Goal: Ask a question

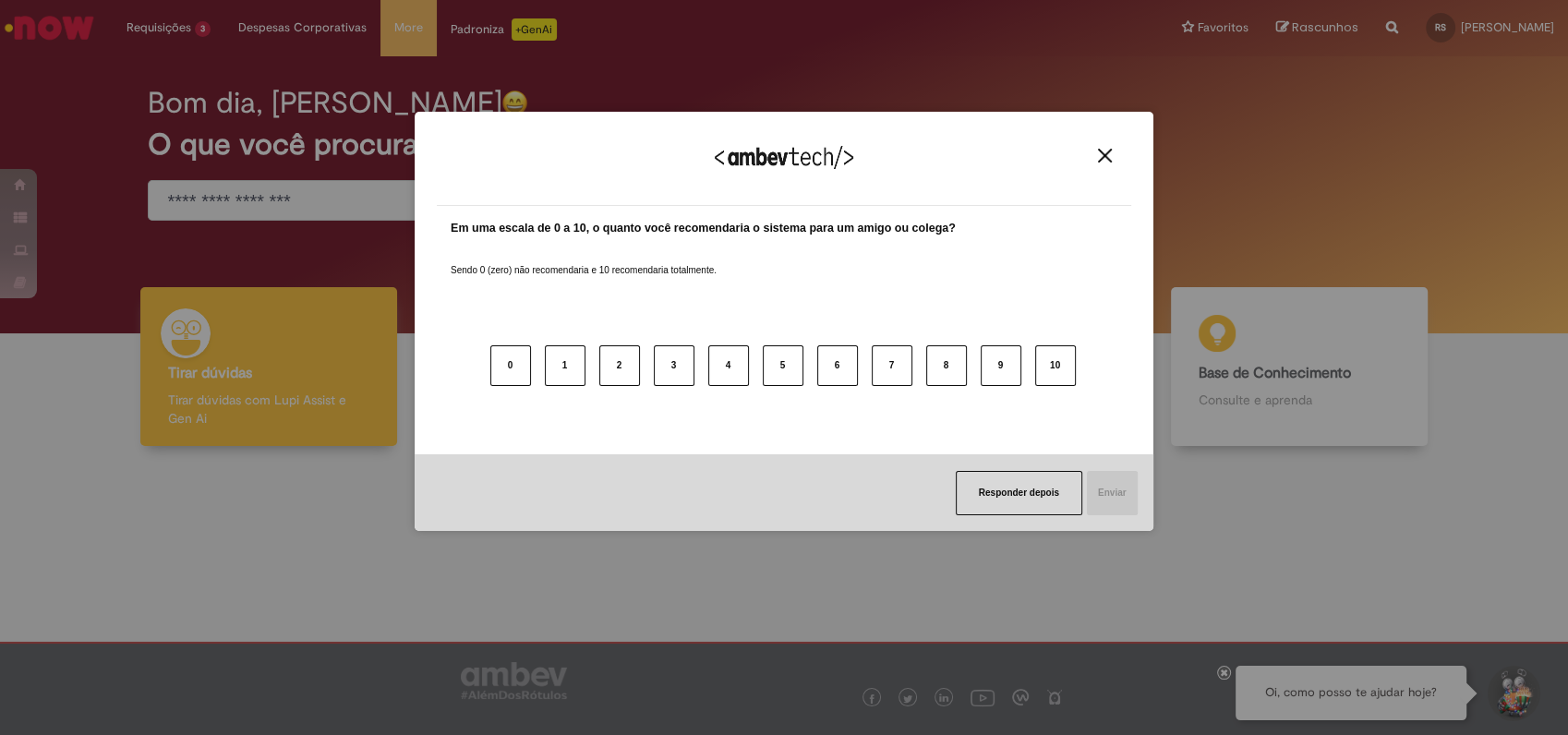
click at [1100, 151] on img "Close" at bounding box center [1105, 155] width 14 height 14
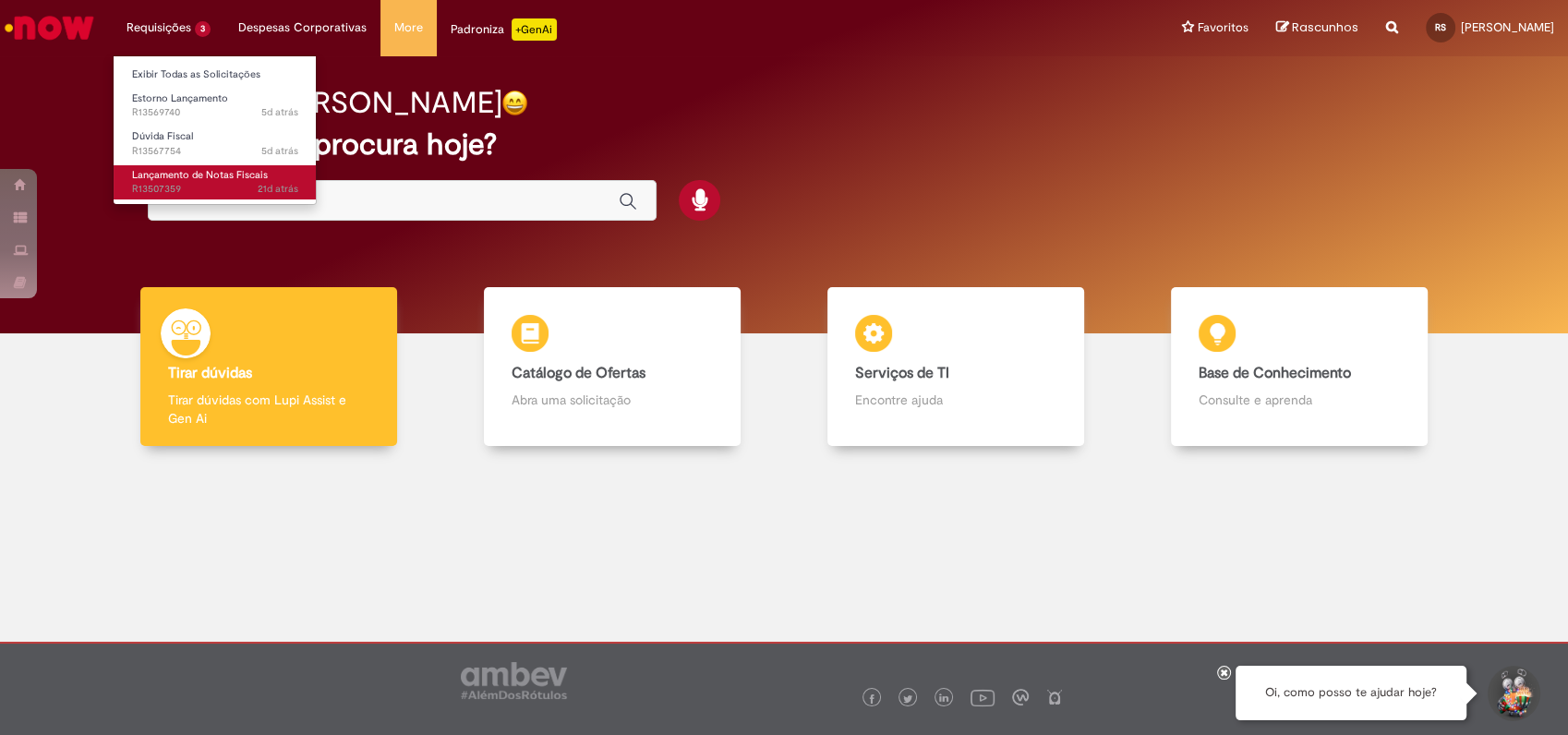
click at [197, 172] on span "Lançamento de Notas Fiscais" at bounding box center [200, 174] width 136 height 14
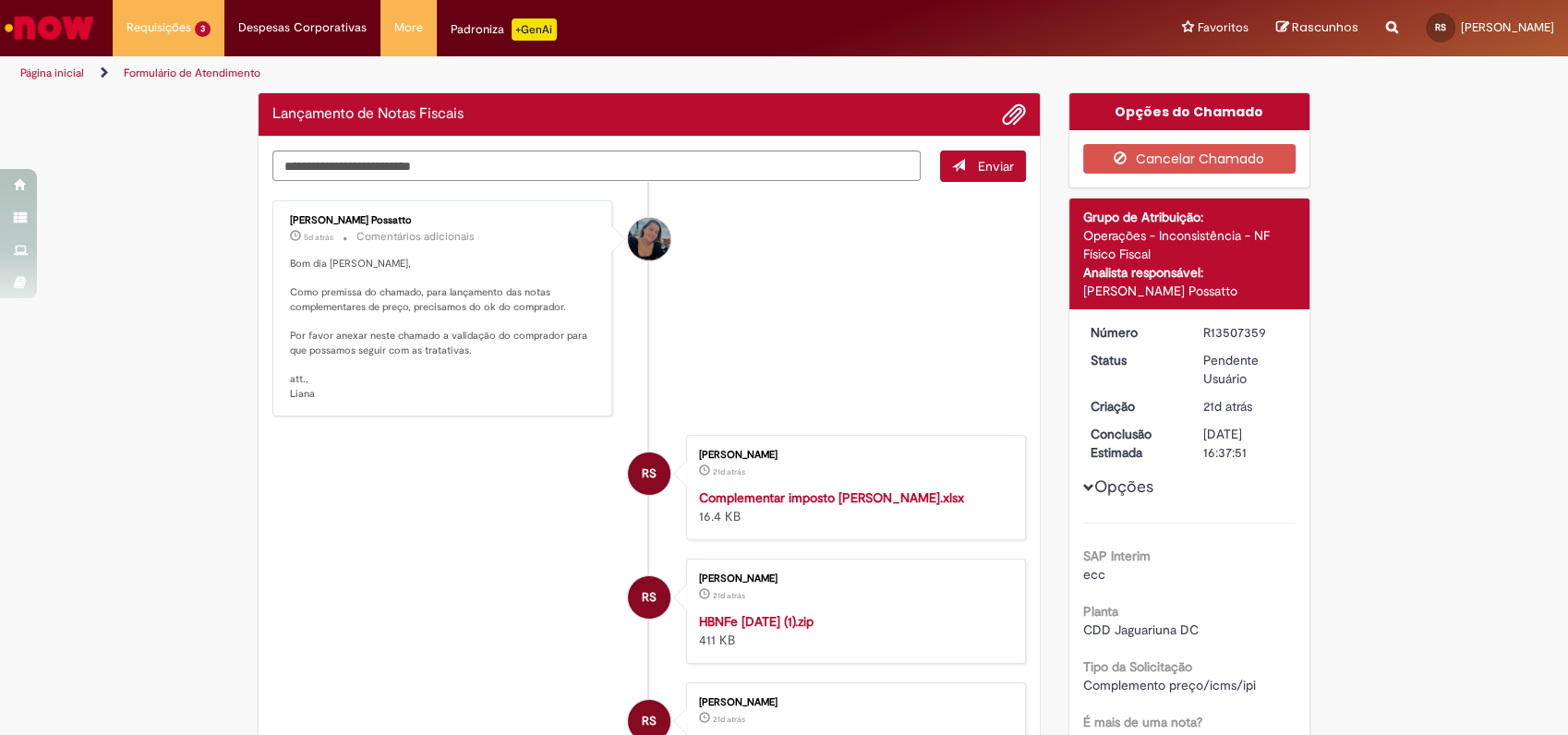
click at [758, 328] on li "[PERSON_NAME] Possatto 5d atrás 5 dias atrás Comentários adicionais Bom dia [PE…" at bounding box center [649, 308] width 753 height 216
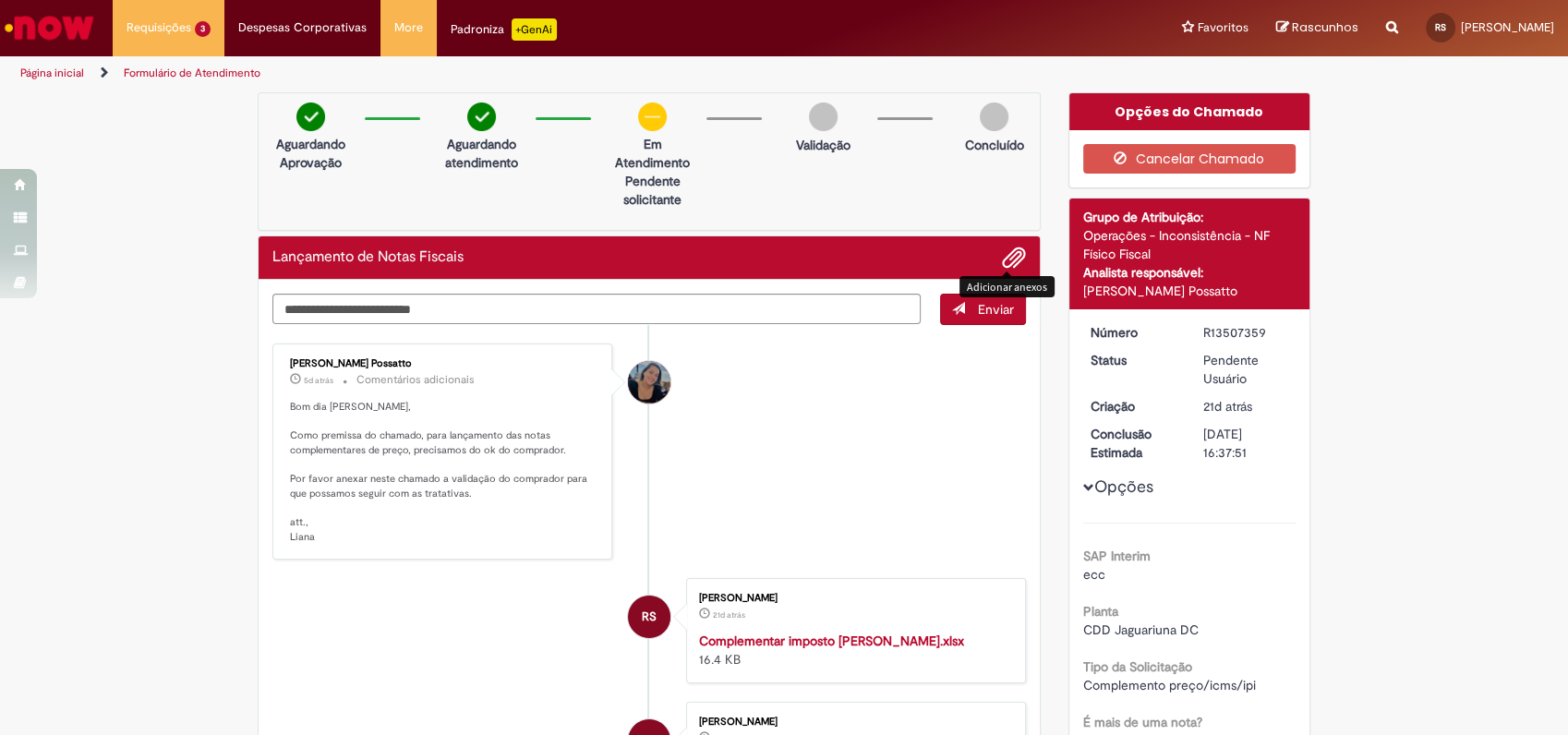
click at [1012, 249] on span "Adicionar anexos" at bounding box center [1014, 259] width 22 height 22
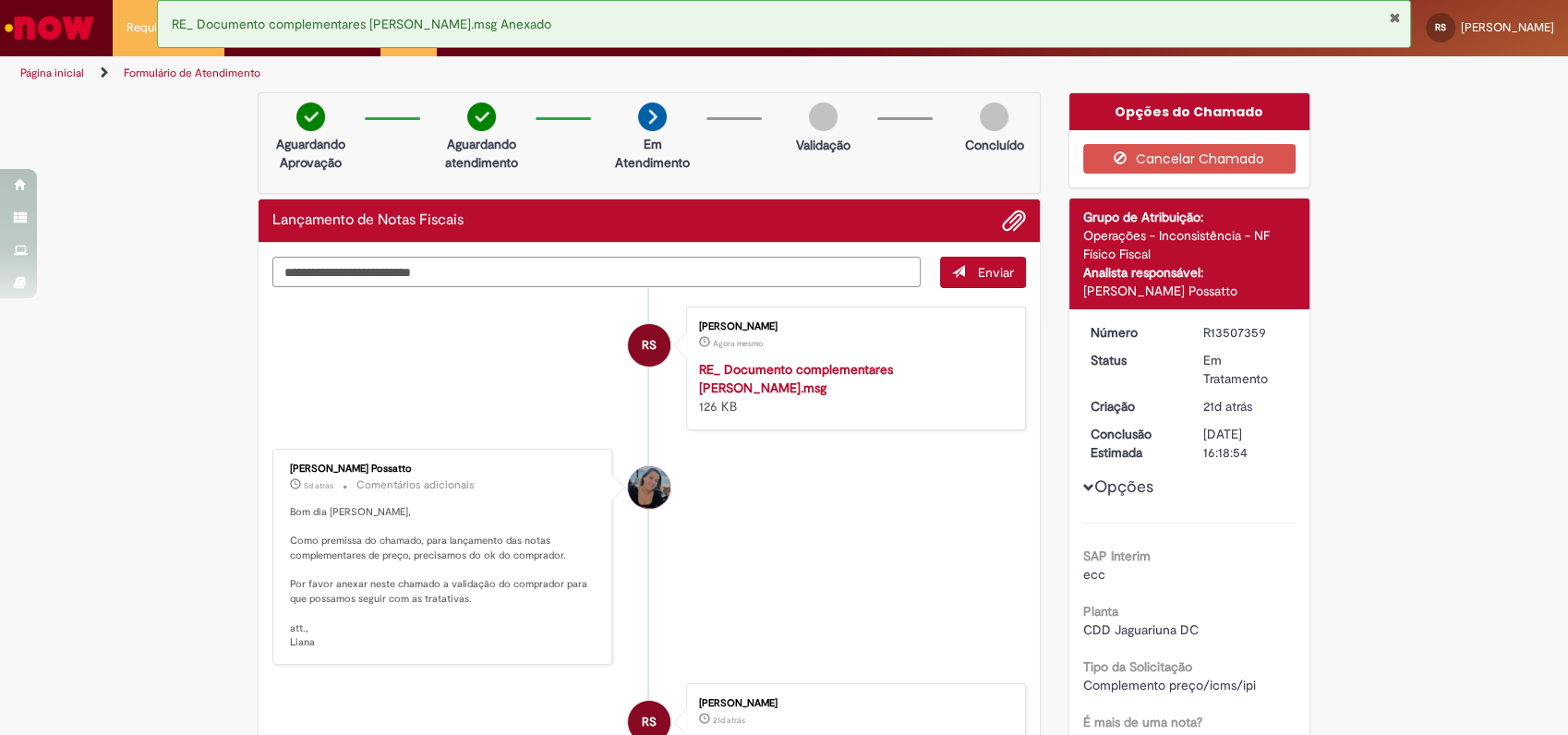
click at [593, 257] on textarea "Digite sua mensagem aqui..." at bounding box center [597, 272] width 649 height 32
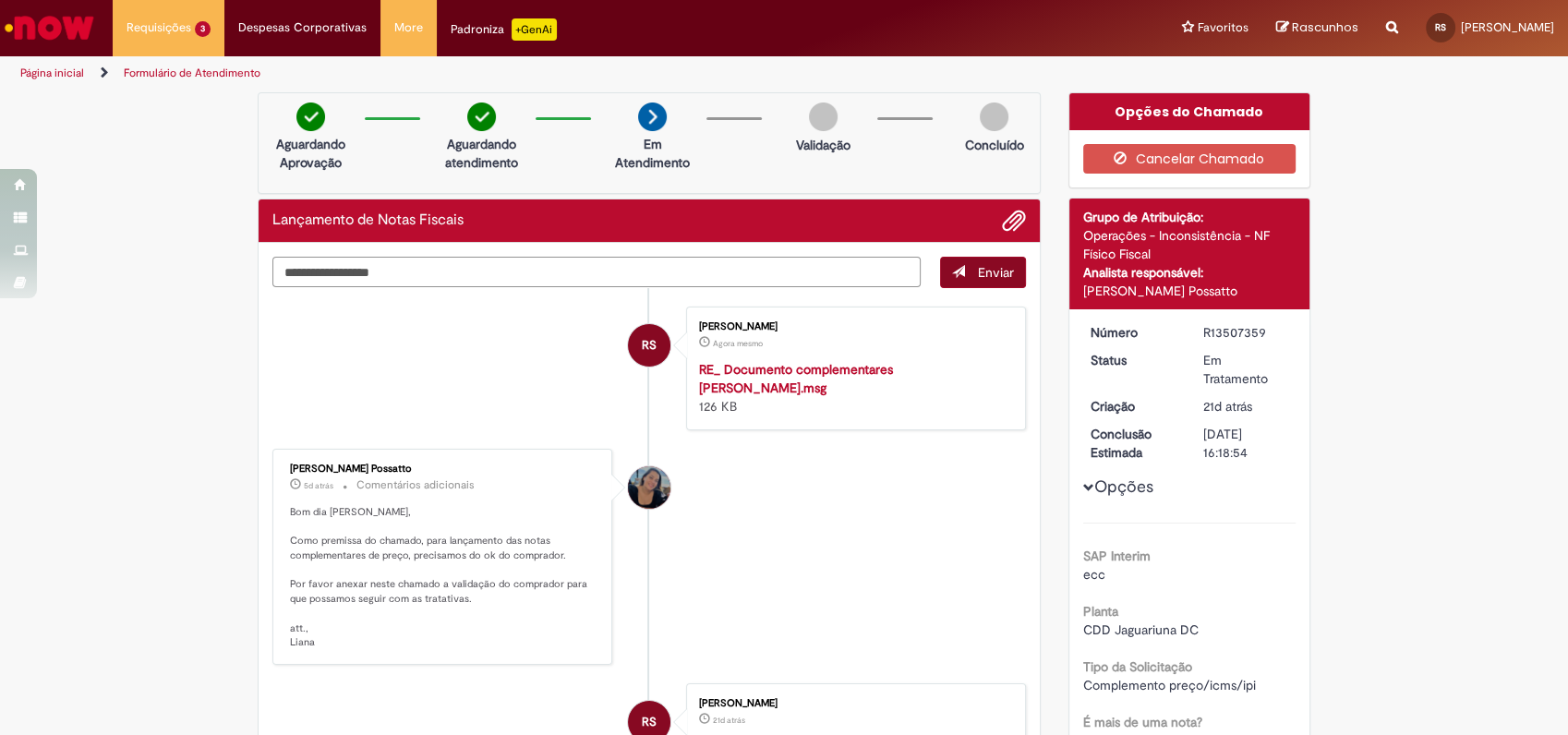
type textarea "**********"
click at [994, 279] on span "Enviar" at bounding box center [995, 272] width 36 height 17
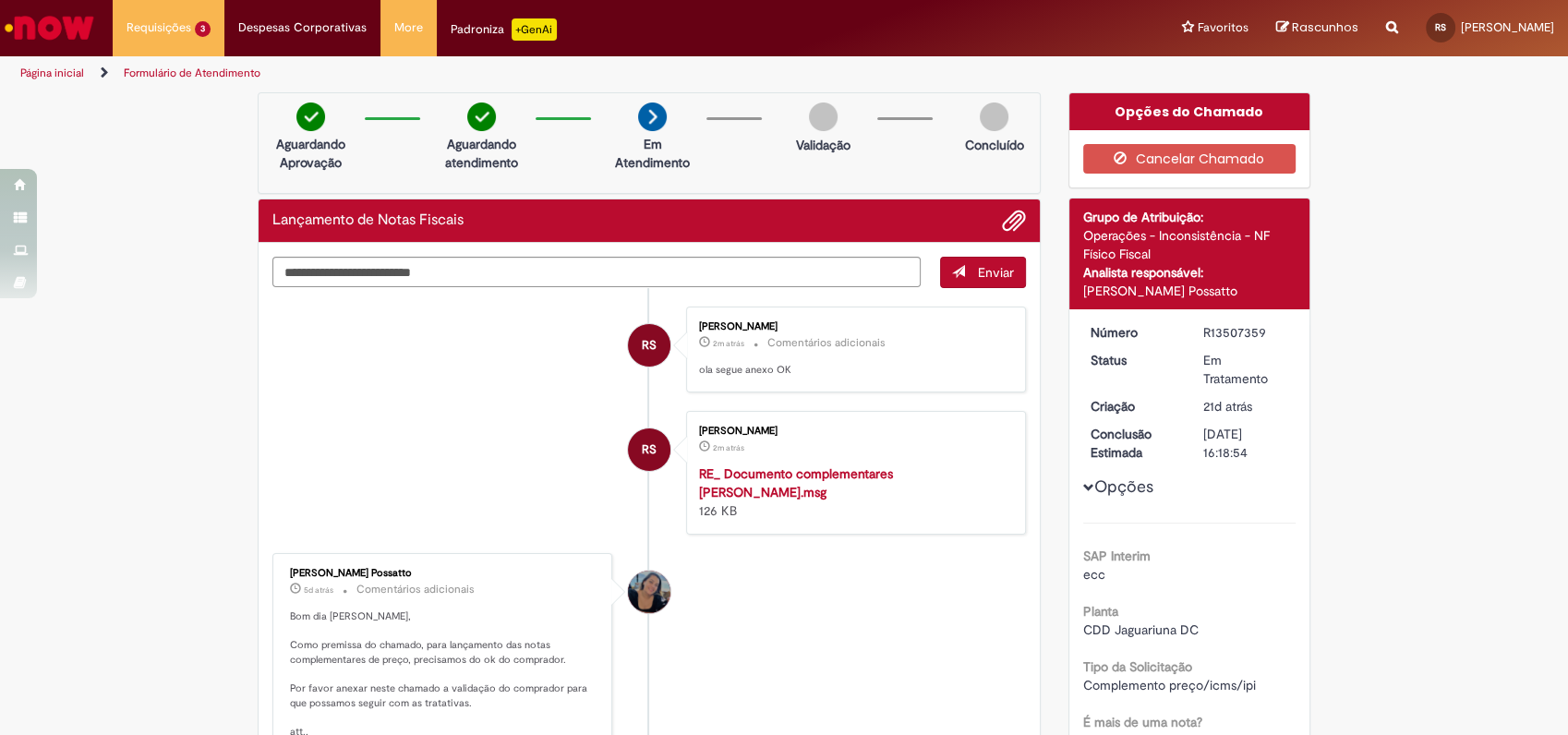
click at [1214, 338] on div "R13507359" at bounding box center [1246, 333] width 86 height 19
copy div "R13507359"
